Goal: Check status

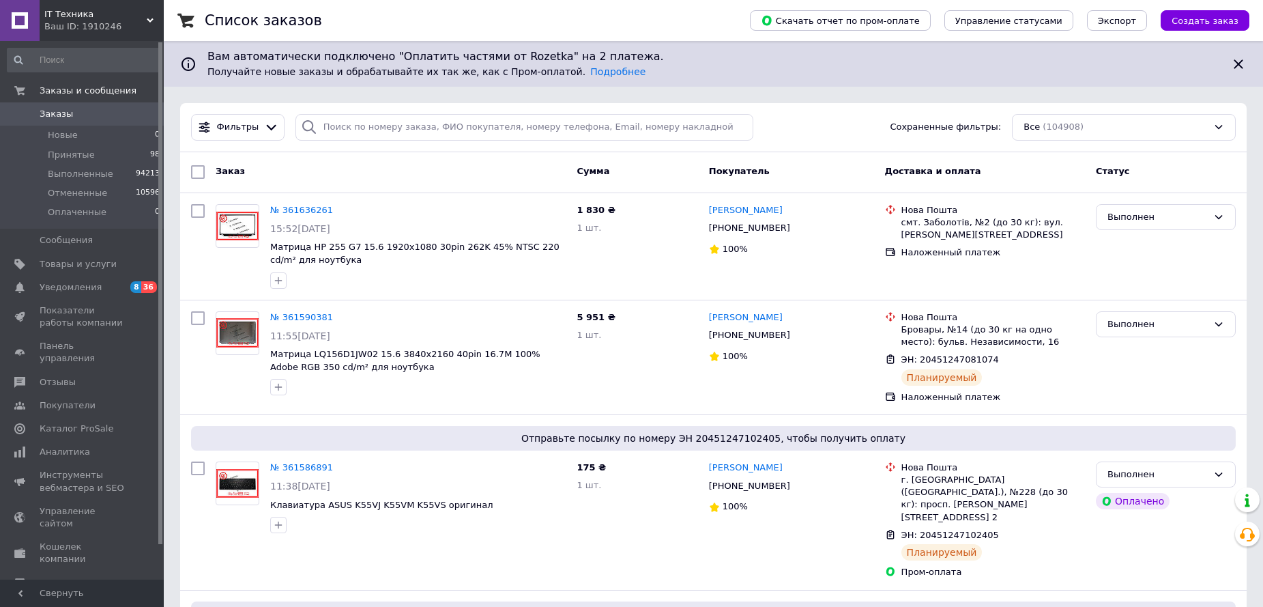
click at [427, 123] on input "search" at bounding box center [525, 127] width 459 height 27
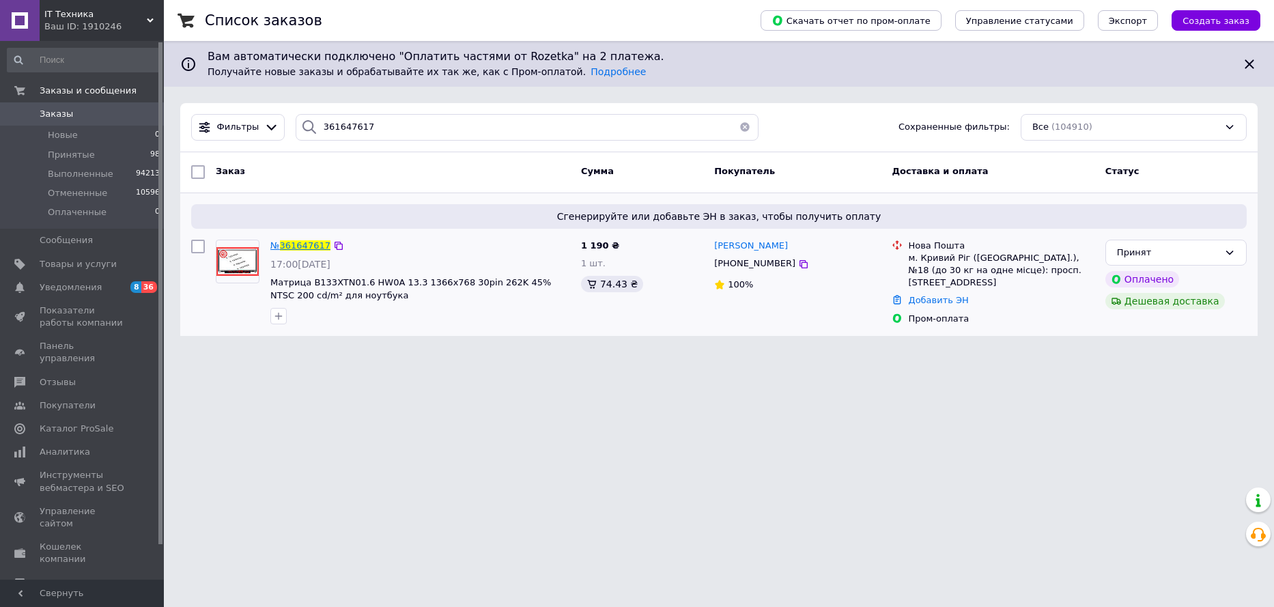
type input "361647617"
click at [311, 245] on span "361647617" at bounding box center [305, 245] width 51 height 10
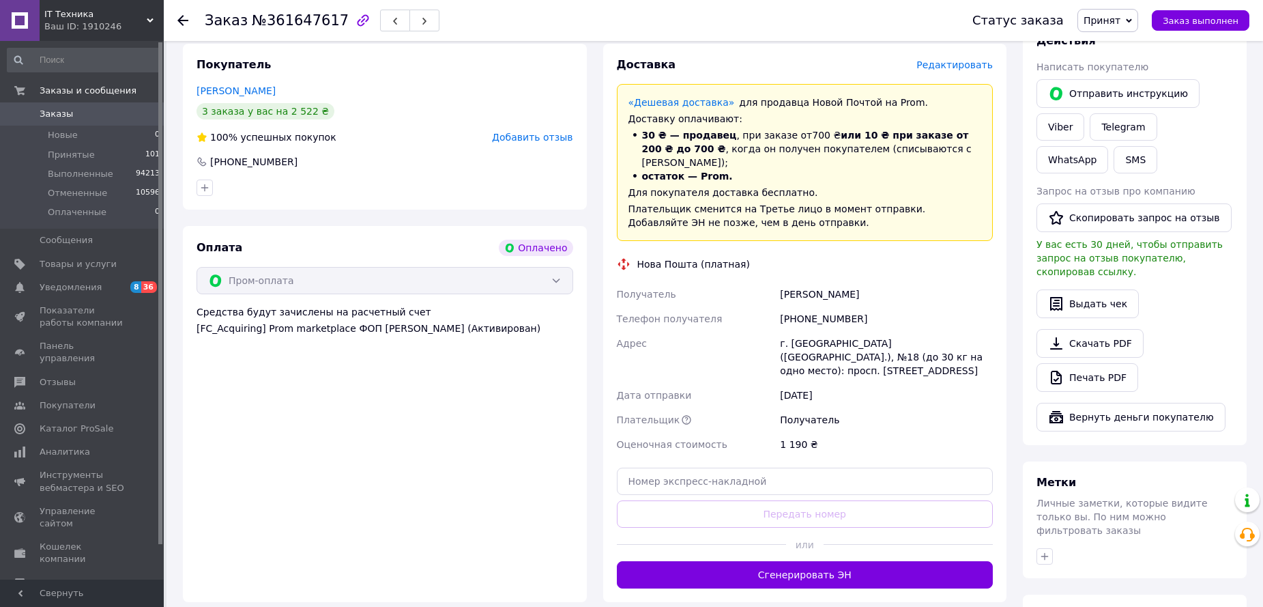
scroll to position [597, 0]
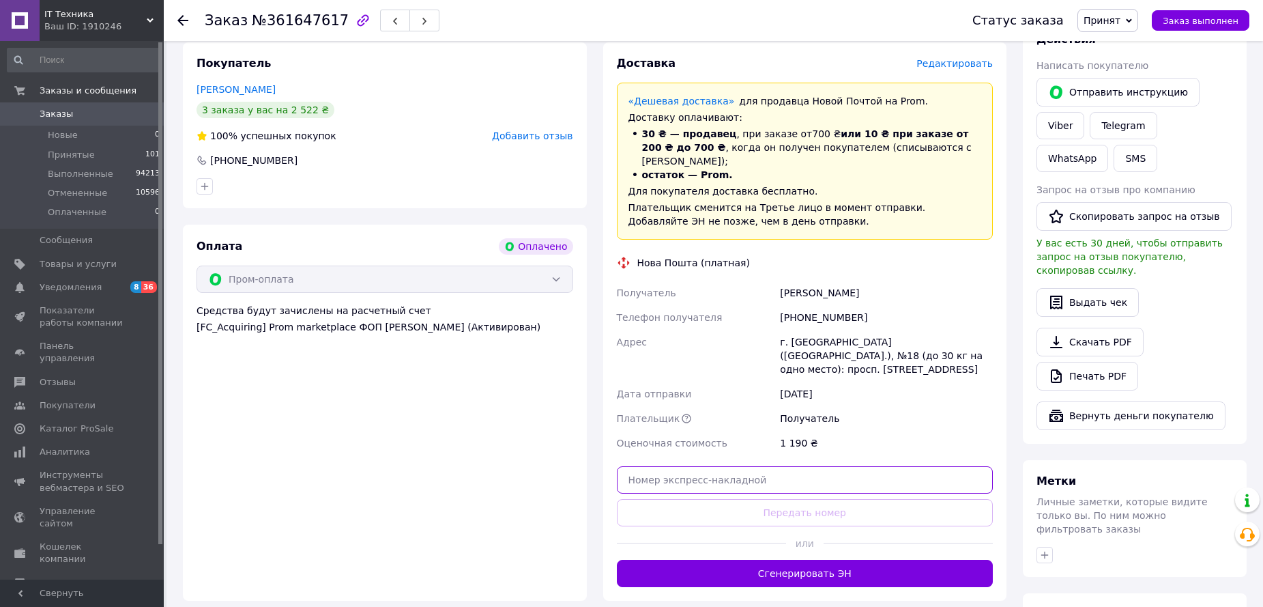
click at [659, 466] on input "text" at bounding box center [805, 479] width 377 height 27
paste input "20451247393434"
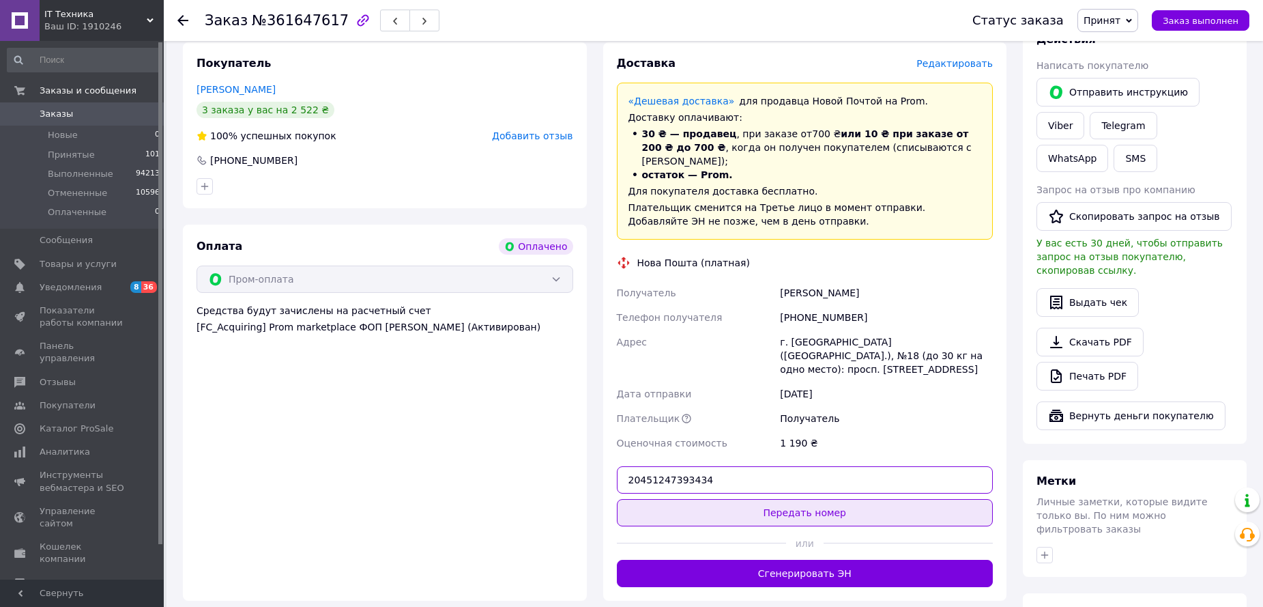
type input "20451247393434"
click at [803, 499] on button "Передать номер" at bounding box center [805, 512] width 377 height 27
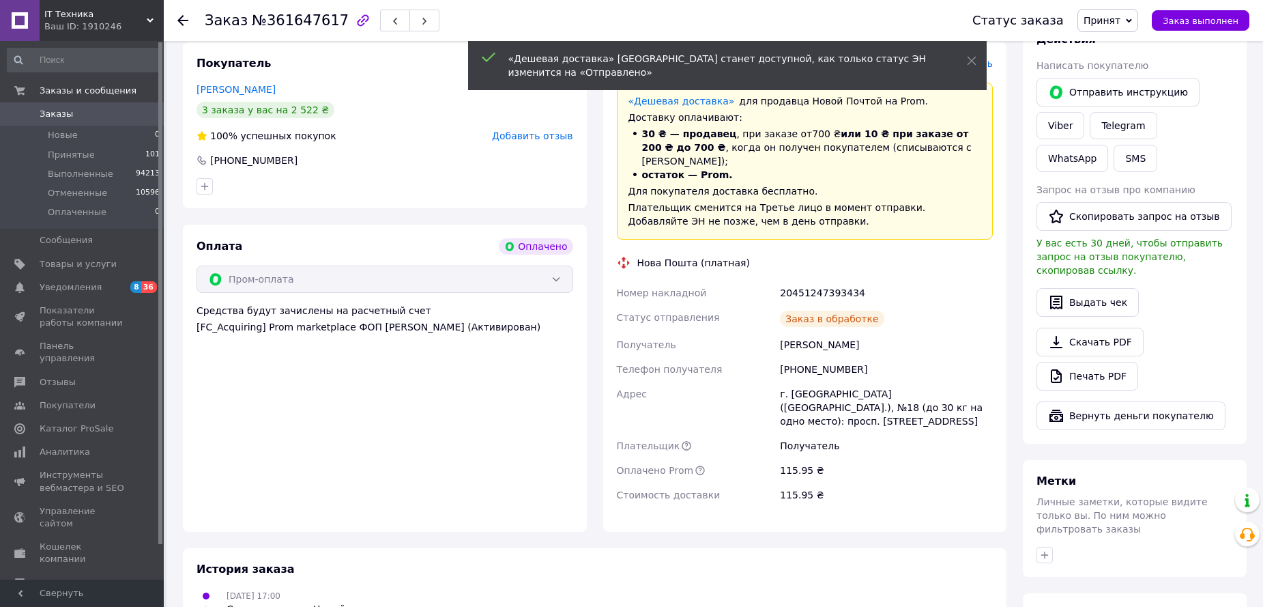
click at [181, 26] on div at bounding box center [182, 21] width 11 height 14
